Goal: Navigation & Orientation: Find specific page/section

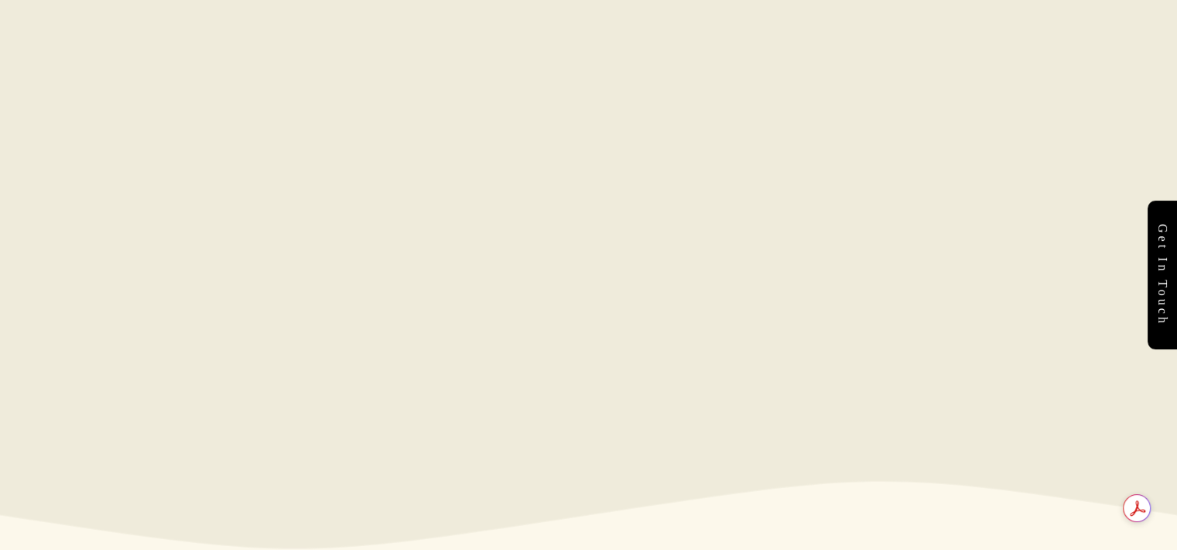
scroll to position [5355, 0]
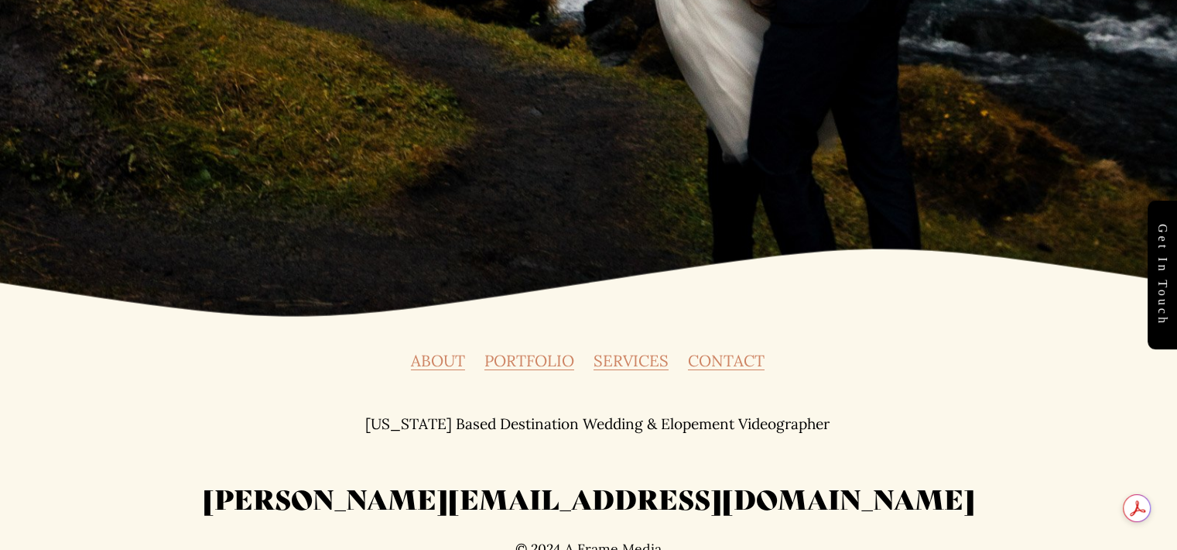
click at [738, 353] on link "CONTACT" at bounding box center [726, 360] width 77 height 15
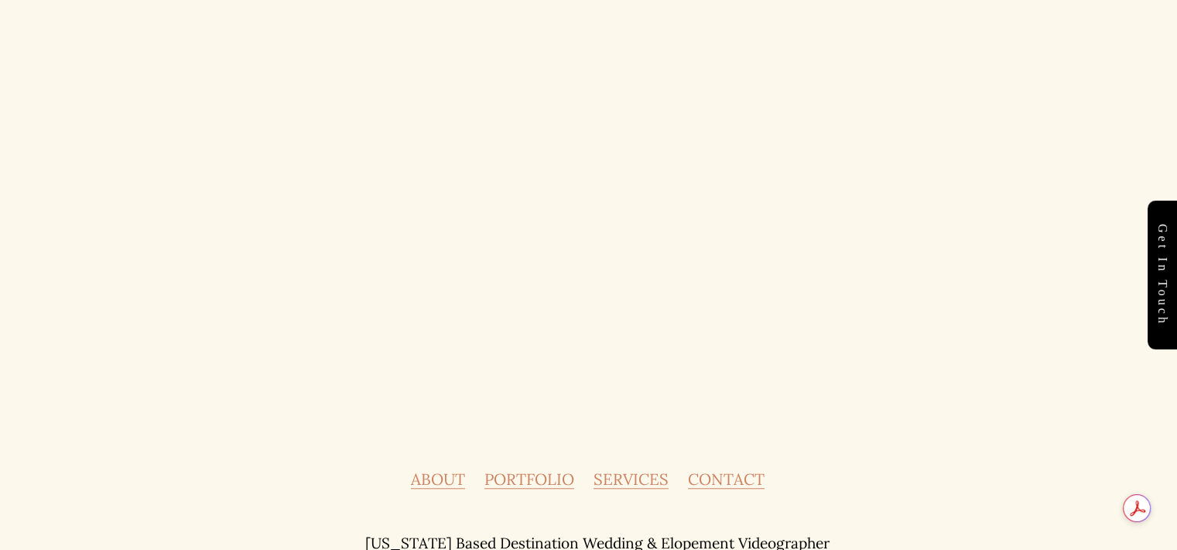
scroll to position [851, 0]
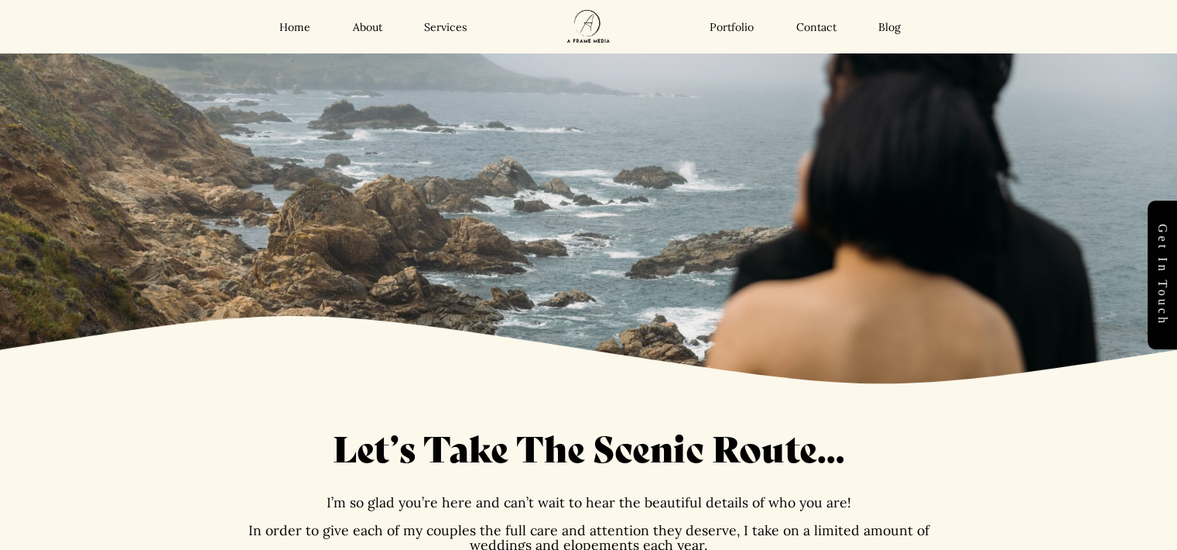
click at [448, 29] on link "Services" at bounding box center [445, 27] width 43 height 14
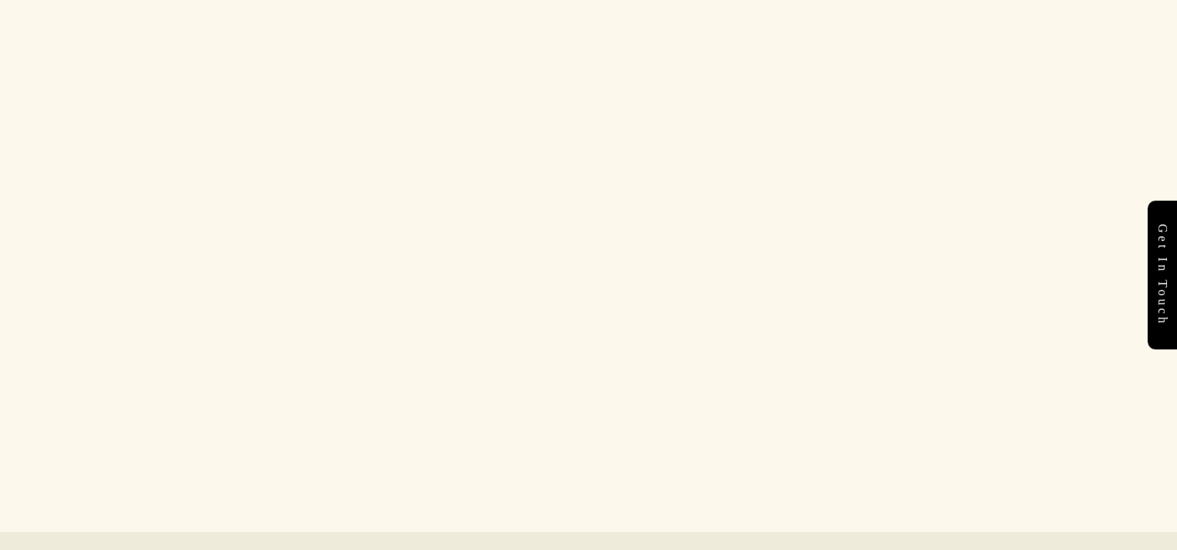
scroll to position [5263, 0]
